Goal: Transaction & Acquisition: Purchase product/service

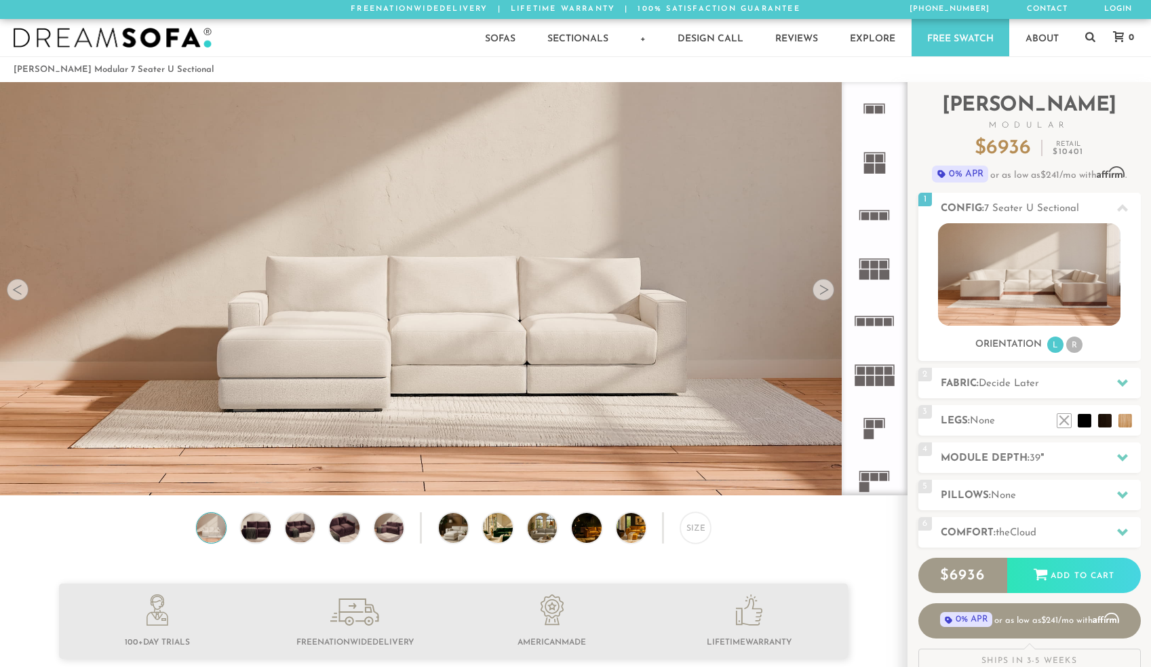
click at [822, 290] on div at bounding box center [824, 290] width 22 height 22
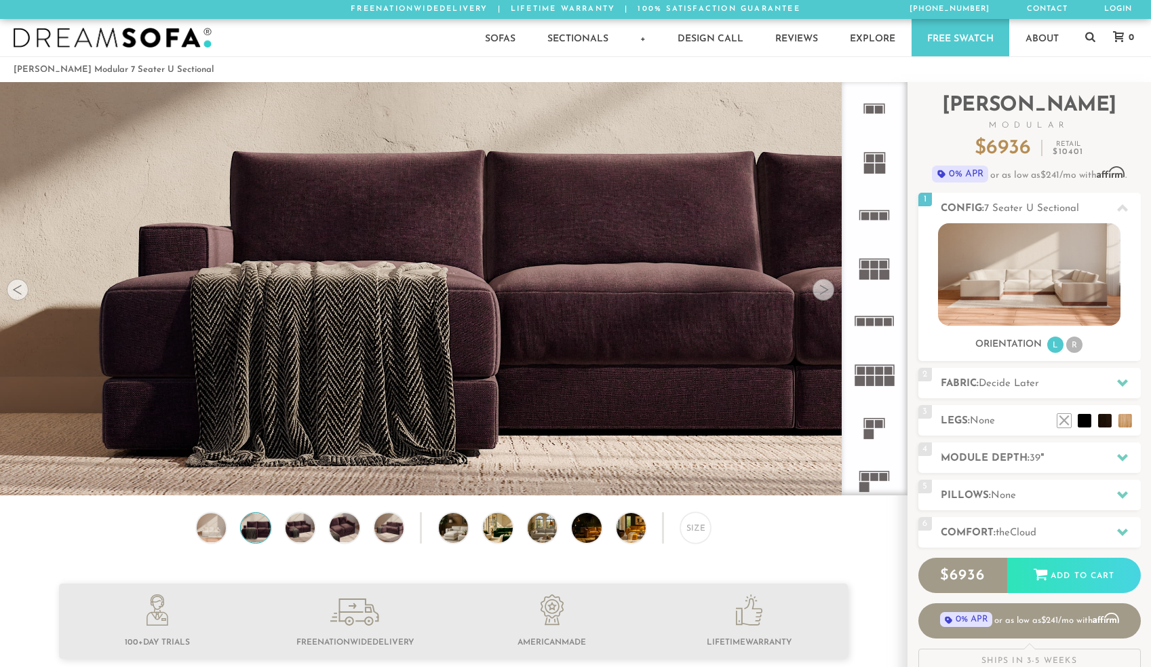
click at [822, 290] on div at bounding box center [824, 290] width 22 height 22
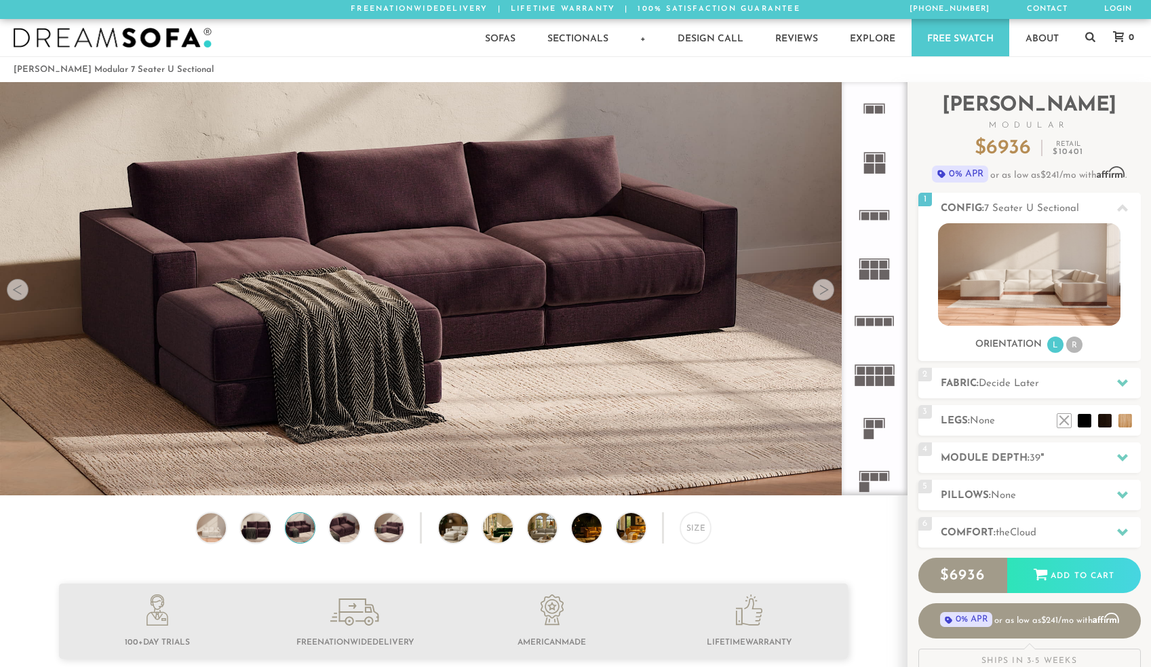
click at [822, 290] on div at bounding box center [824, 290] width 22 height 22
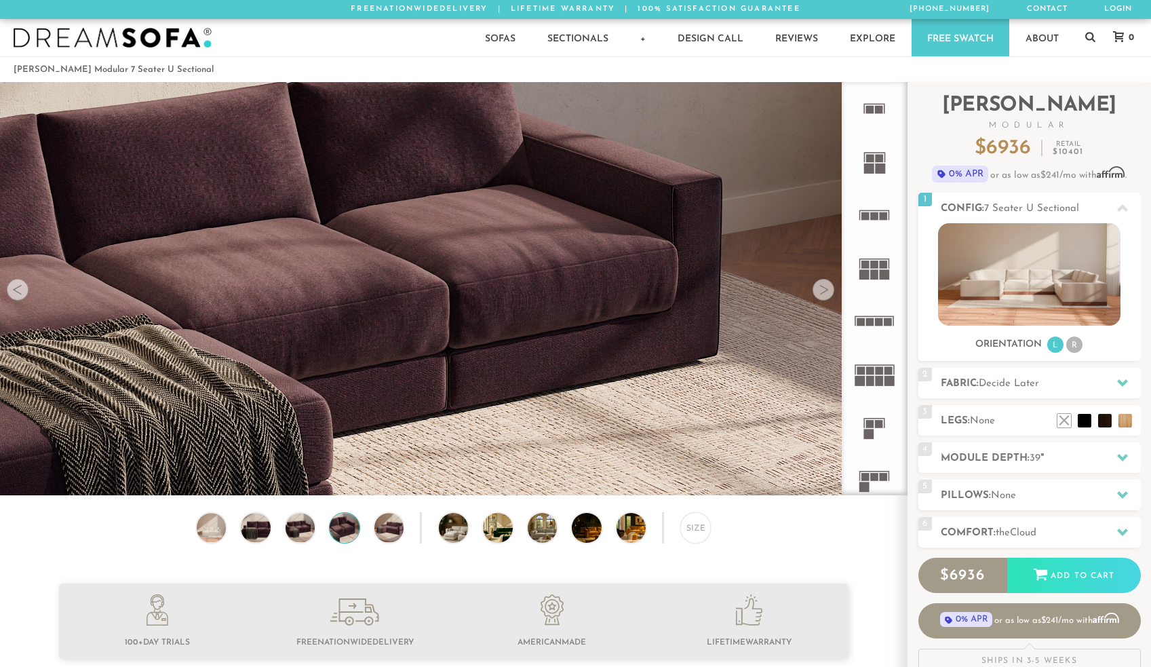
click at [822, 290] on div at bounding box center [824, 290] width 22 height 22
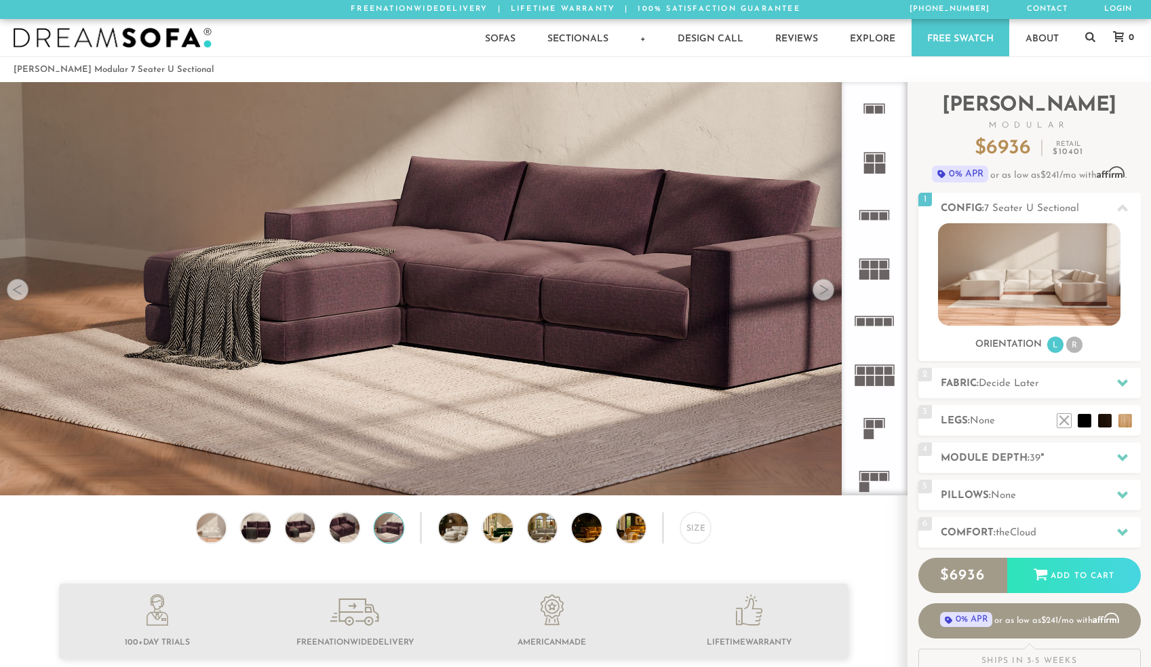
click at [822, 290] on div at bounding box center [824, 290] width 22 height 22
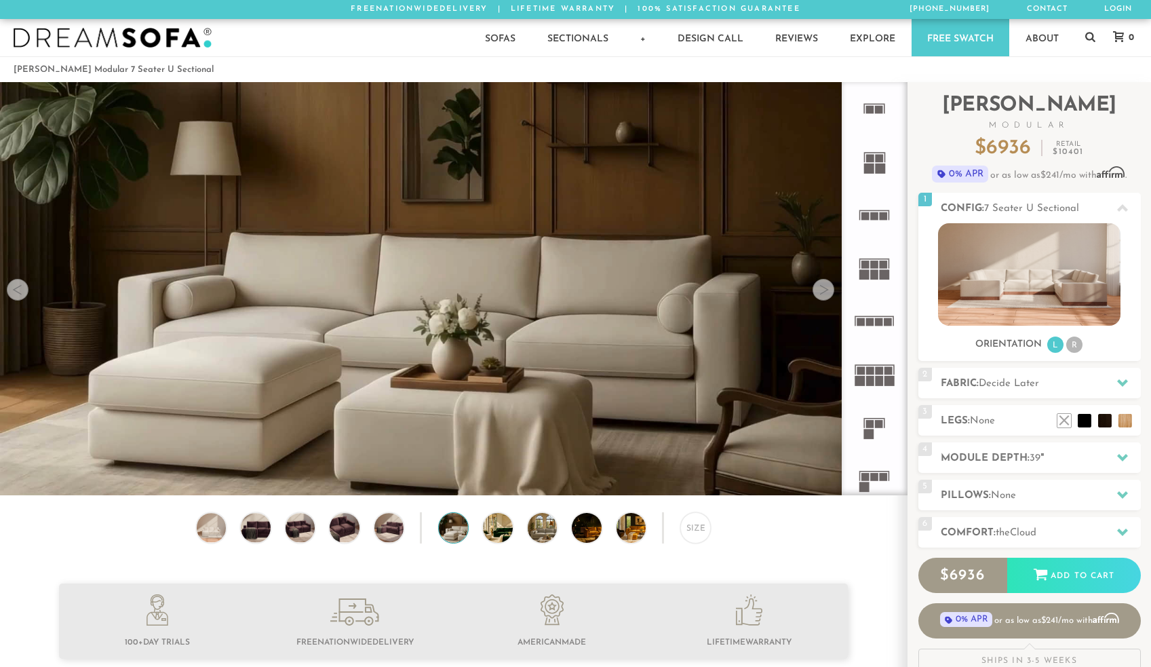
click at [822, 290] on div at bounding box center [824, 290] width 22 height 22
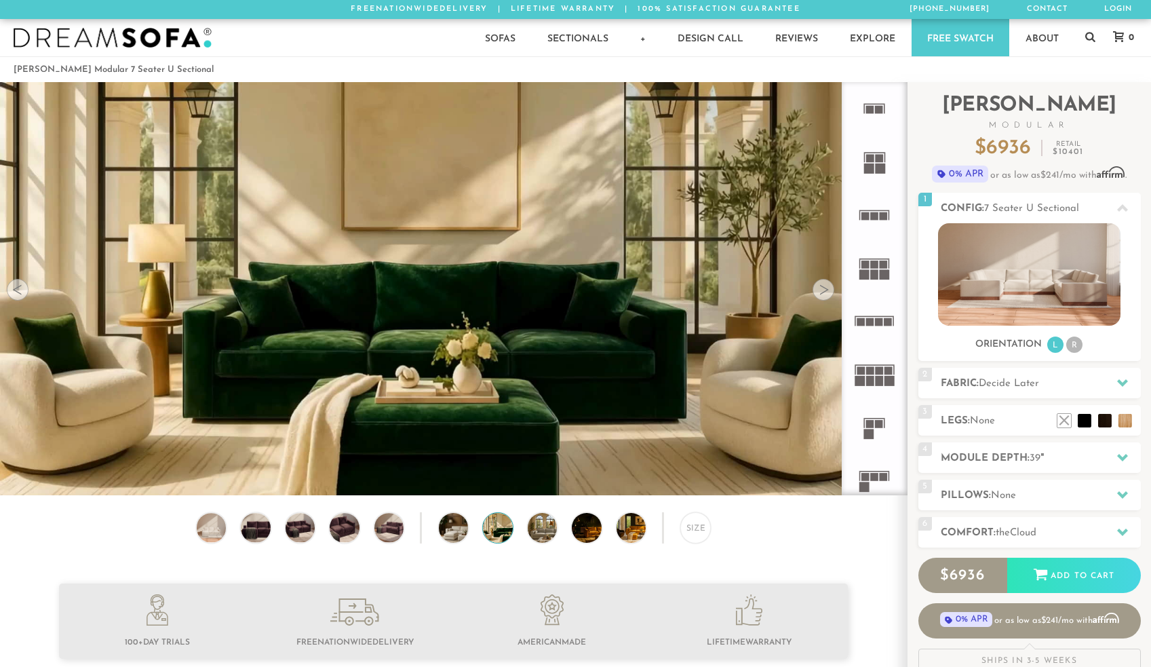
click at [822, 290] on div at bounding box center [824, 290] width 22 height 22
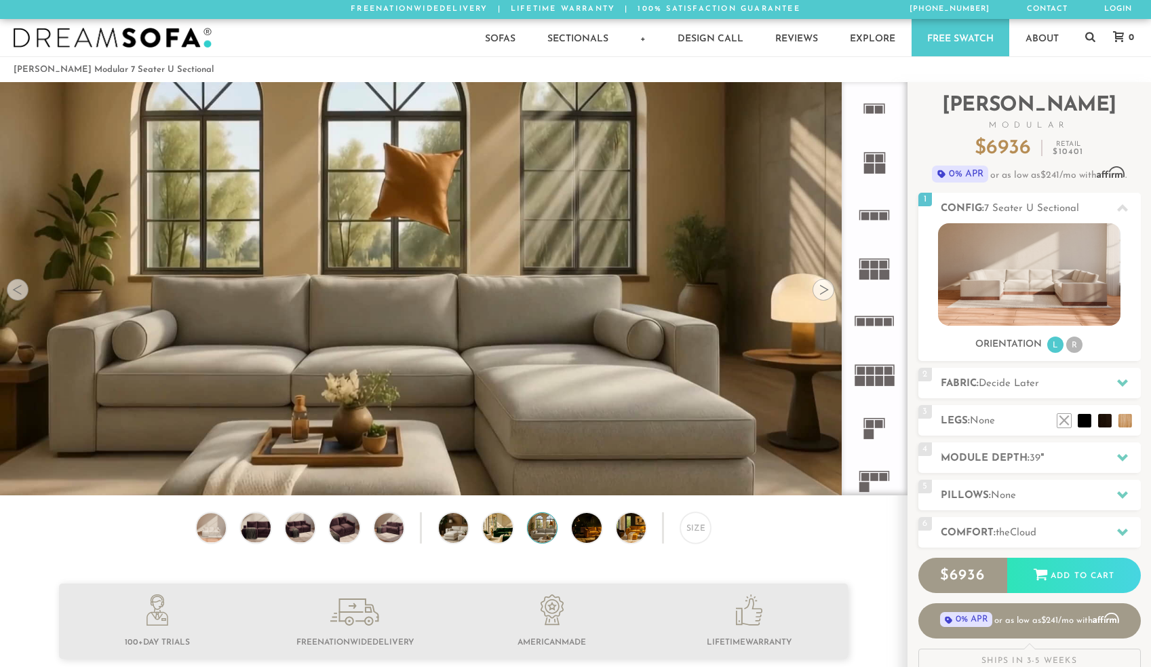
click at [822, 290] on div at bounding box center [824, 290] width 22 height 22
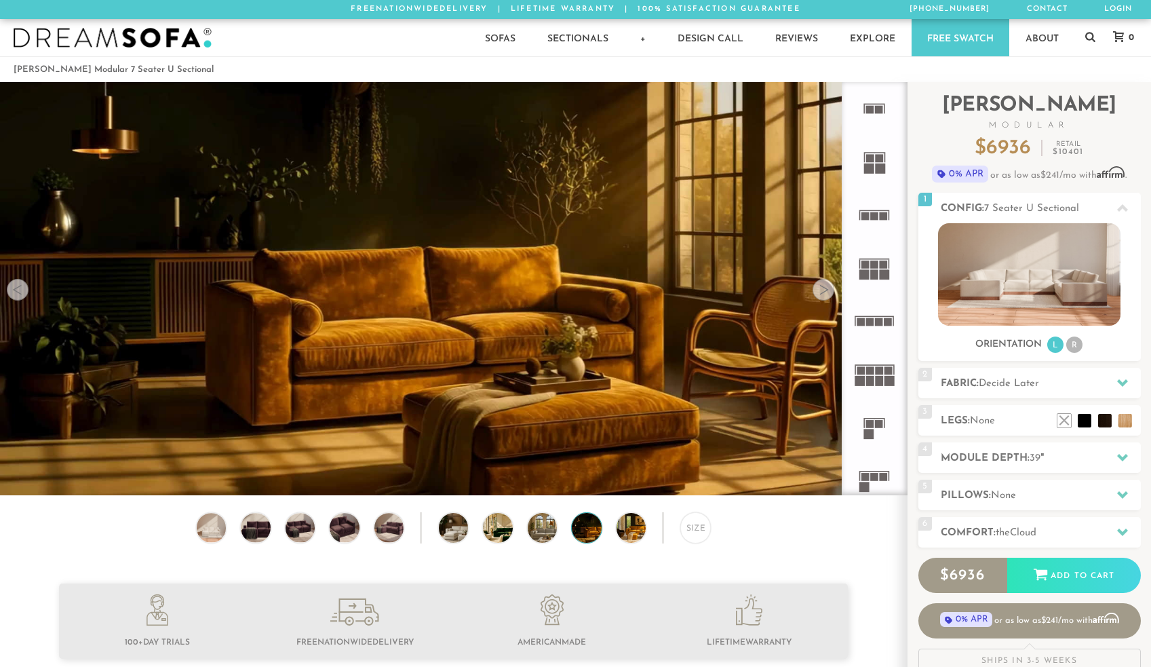
click at [822, 290] on div at bounding box center [824, 290] width 22 height 22
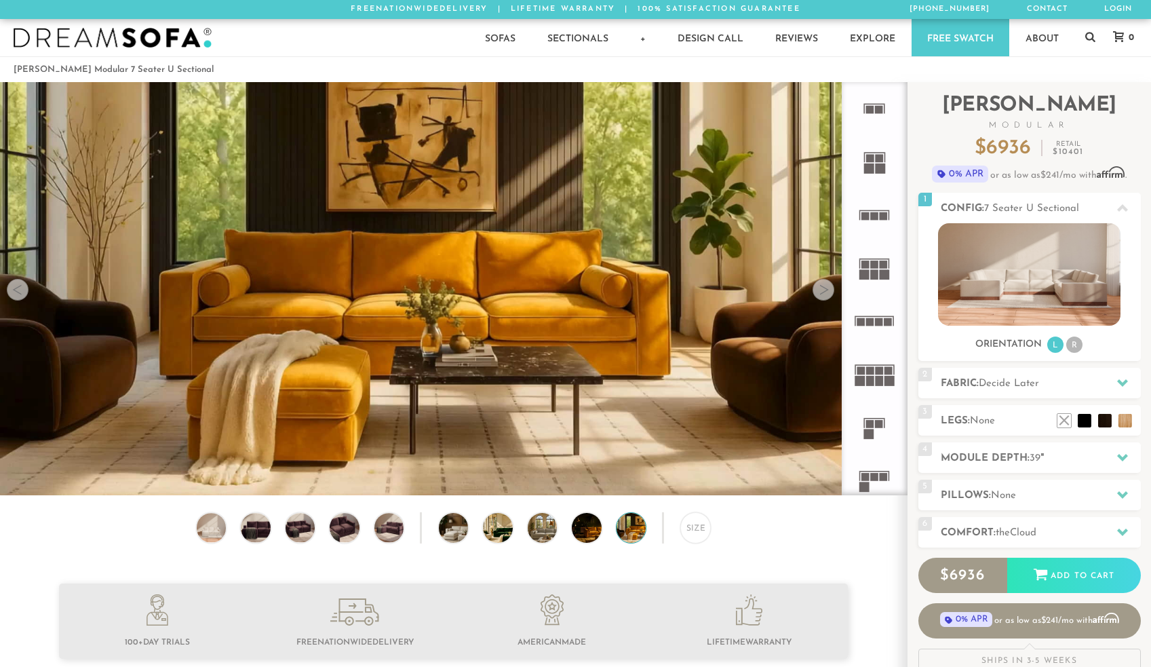
click at [822, 290] on div at bounding box center [824, 290] width 22 height 22
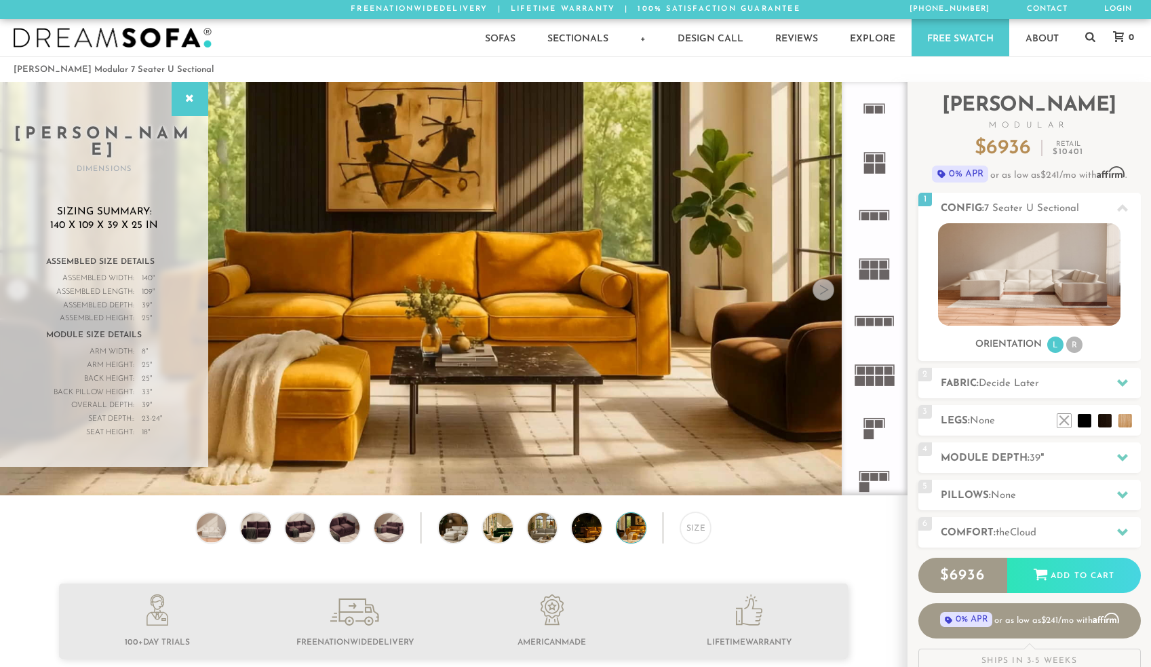
click at [822, 290] on div at bounding box center [824, 290] width 22 height 22
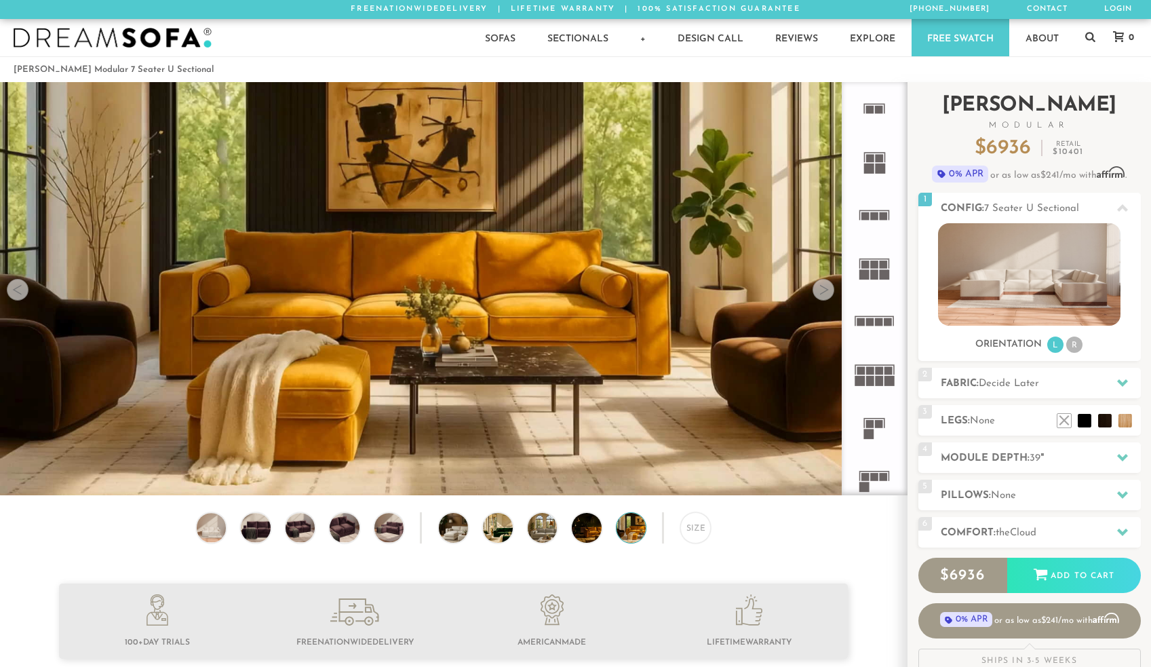
click at [1097, 110] on h2 "Landon Modular" at bounding box center [1030, 113] width 223 height 34
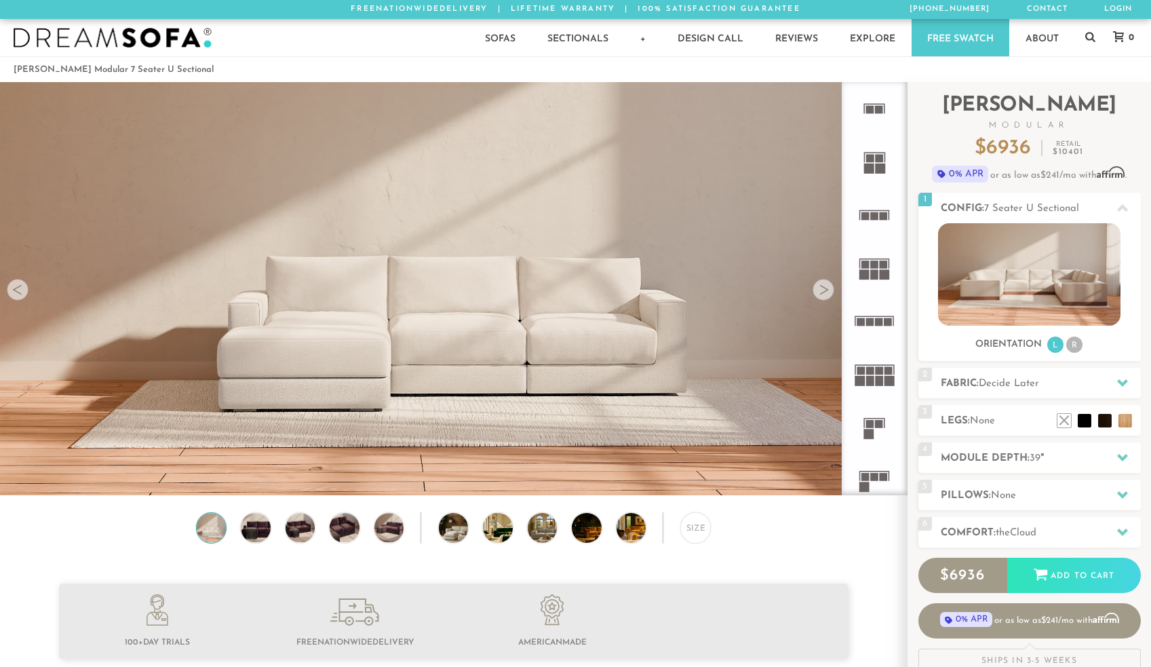
scroll to position [15465, 1141]
click at [389, 532] on img at bounding box center [388, 527] width 35 height 29
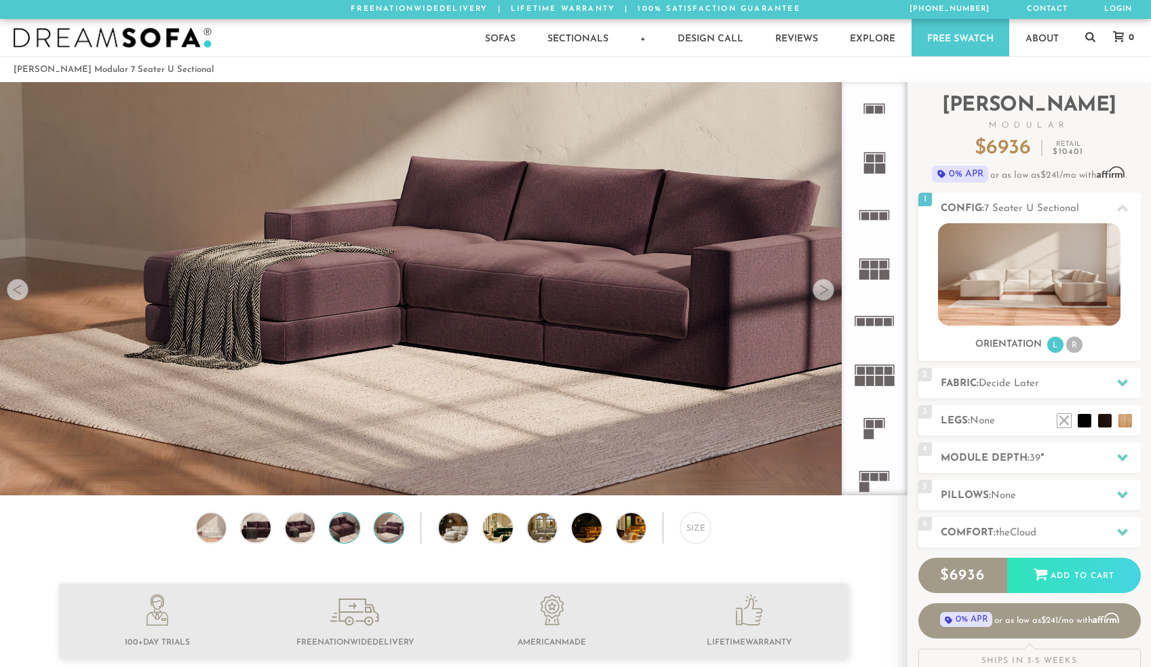
click at [341, 533] on img at bounding box center [344, 527] width 35 height 29
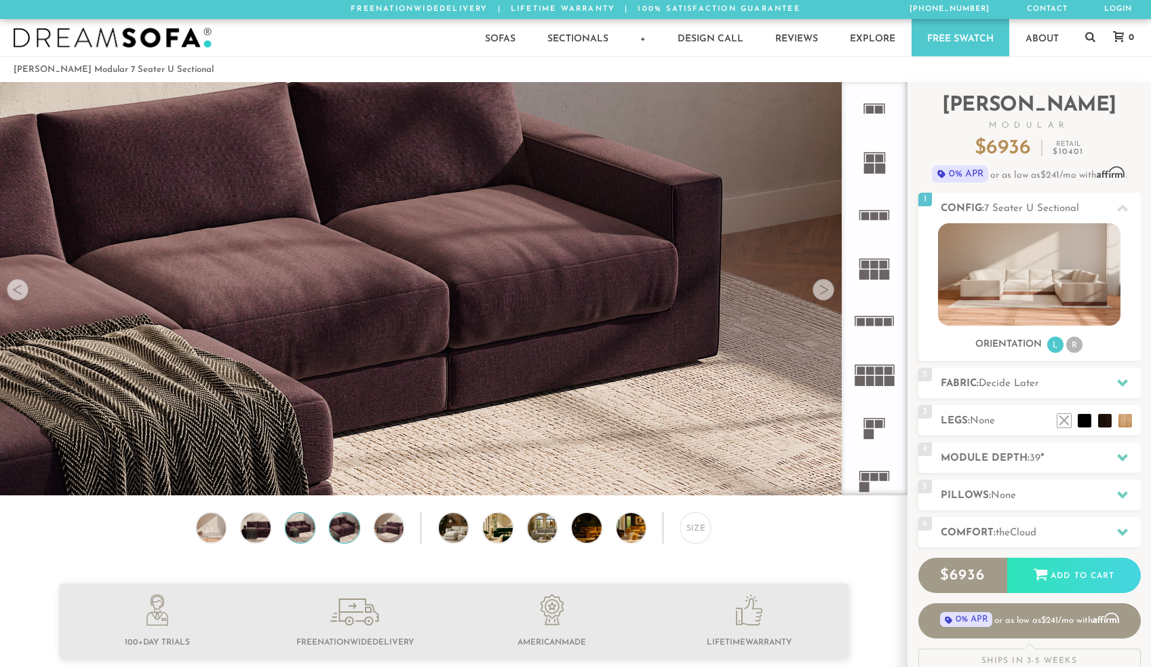
click at [298, 534] on img at bounding box center [299, 527] width 35 height 29
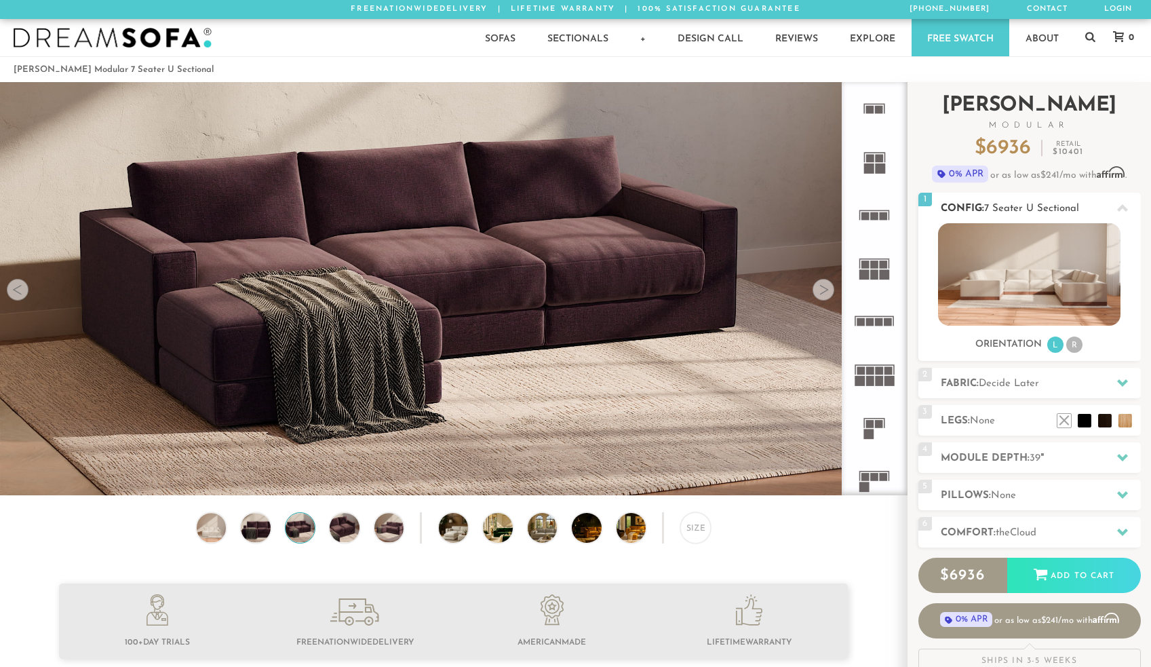
click at [1010, 279] on img at bounding box center [1029, 274] width 183 height 102
click at [1010, 277] on img at bounding box center [1029, 274] width 183 height 102
click at [1125, 424] on li at bounding box center [1105, 400] width 54 height 54
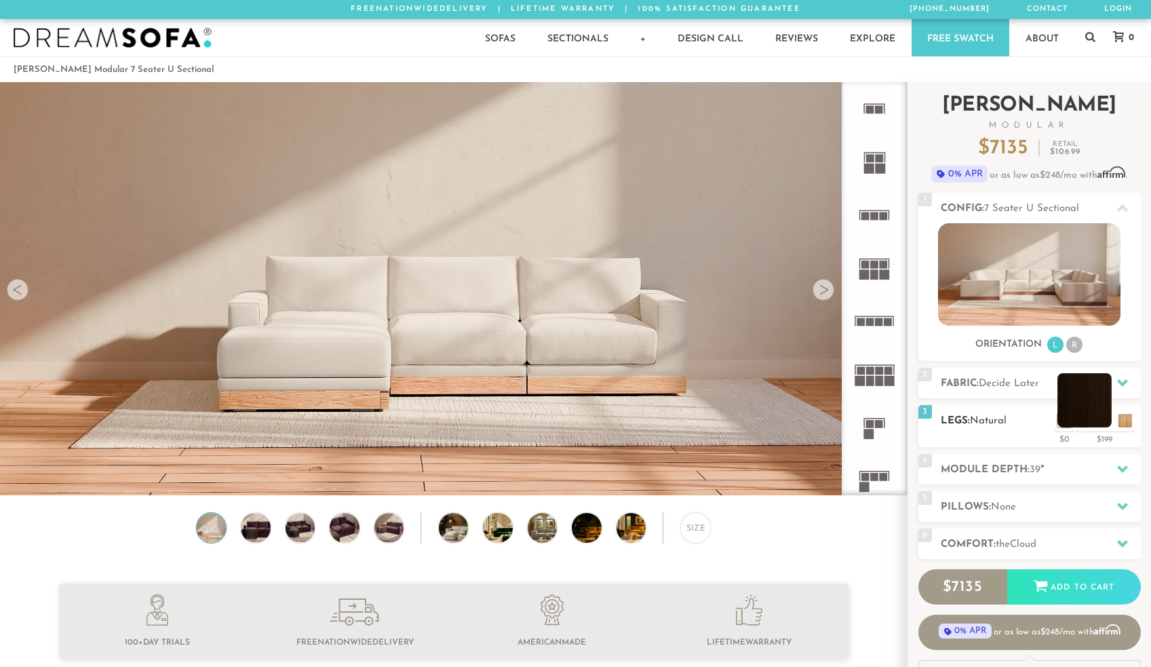
click at [1104, 427] on li at bounding box center [1085, 400] width 54 height 54
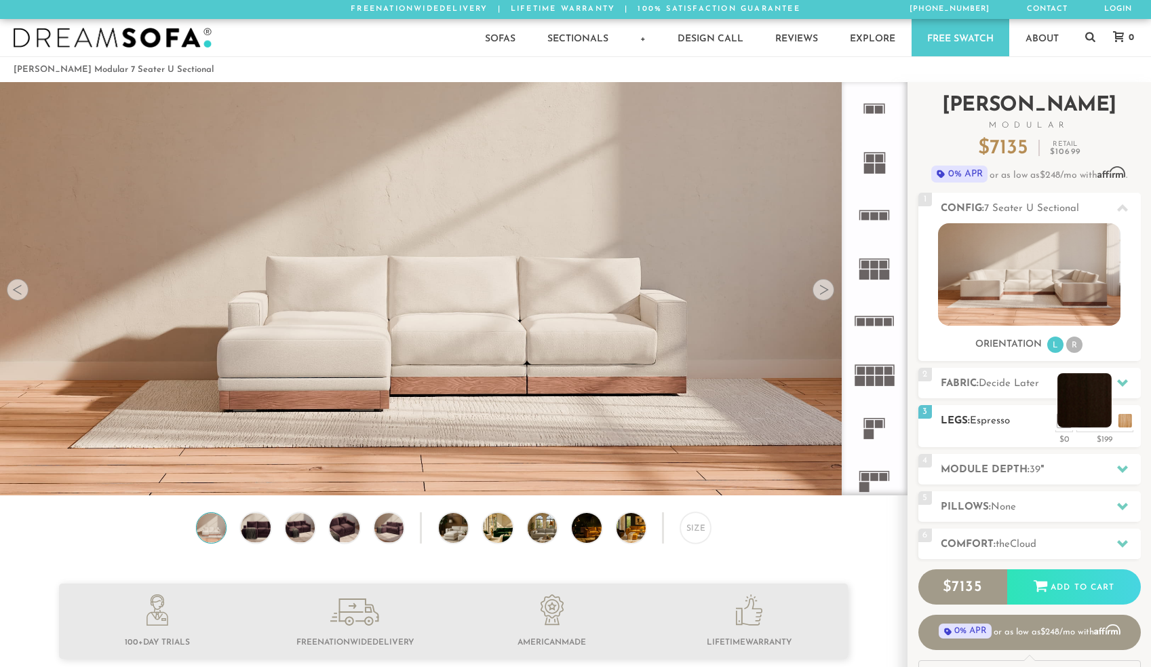
click at [1102, 418] on li at bounding box center [1085, 400] width 54 height 54
click at [1084, 423] on li at bounding box center [1064, 400] width 54 height 54
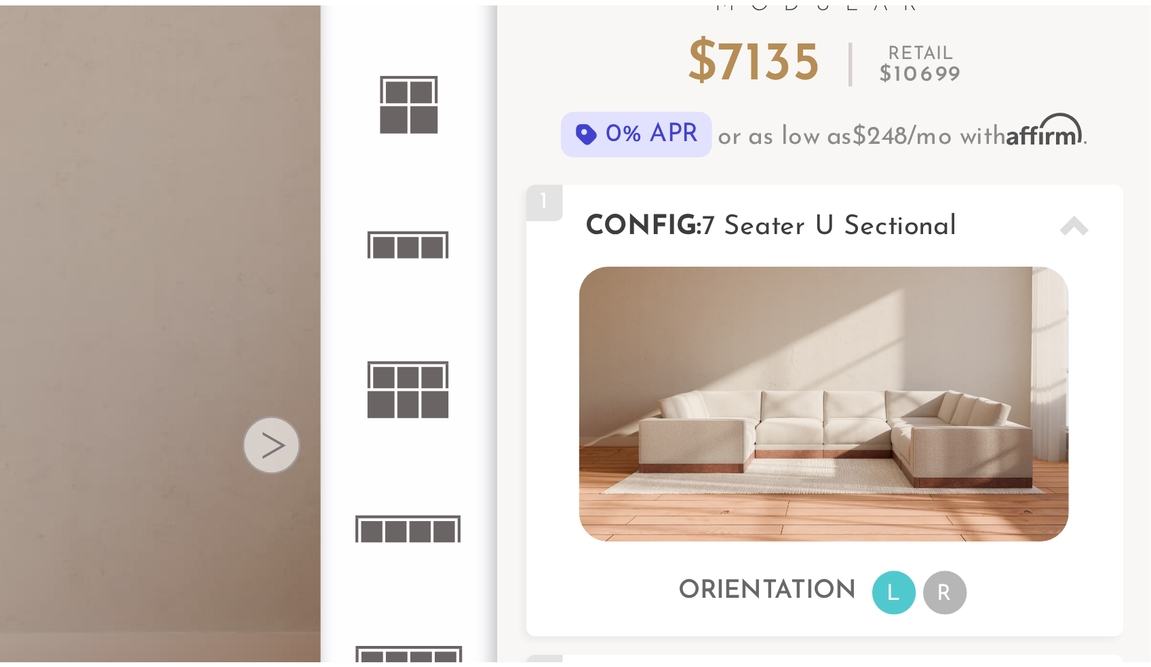
scroll to position [0, 0]
